Goal: Transaction & Acquisition: Subscribe to service/newsletter

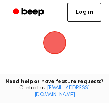
scroll to position [51, 0]
click at [55, 49] on span "button" at bounding box center [54, 43] width 38 height 38
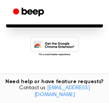
scroll to position [72, 0]
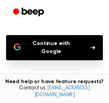
click at [70, 38] on button "Continue with Google" at bounding box center [54, 47] width 97 height 25
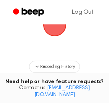
scroll to position [79, 0]
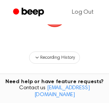
click at [56, 27] on span "button" at bounding box center [54, 16] width 26 height 26
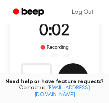
scroll to position [63, 0]
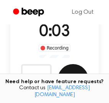
click at [69, 73] on button "Save" at bounding box center [73, 79] width 31 height 31
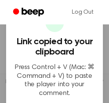
scroll to position [68, 0]
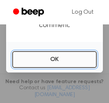
click at [56, 67] on button "OK" at bounding box center [54, 59] width 84 height 17
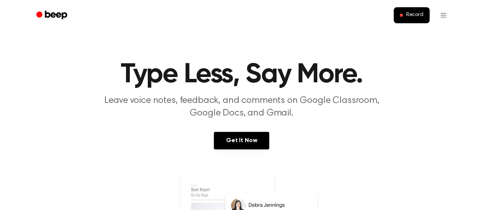
scroll to position [23, 0]
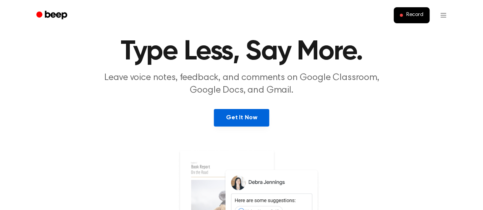
click at [249, 119] on link "Get It Now" at bounding box center [241, 118] width 55 height 18
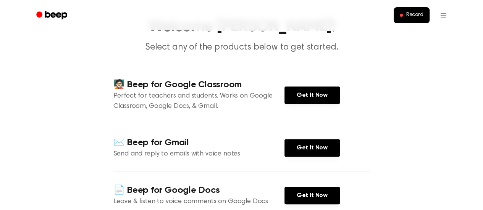
scroll to position [42, 0]
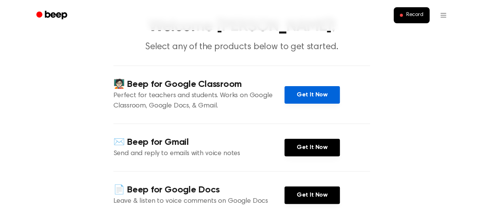
click at [301, 90] on link "Get It Now" at bounding box center [311, 95] width 55 height 18
